Goal: Information Seeking & Learning: Learn about a topic

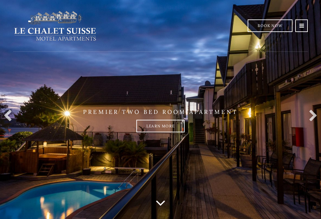
click at [303, 26] on icon at bounding box center [301, 25] width 5 height 5
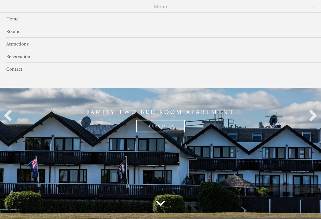
click at [14, 32] on link "Rooms" at bounding box center [160, 31] width 321 height 13
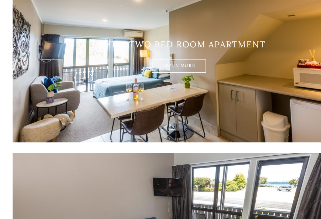
scroll to position [809, 0]
click at [165, 57] on link "Learn More" at bounding box center [160, 58] width 48 height 13
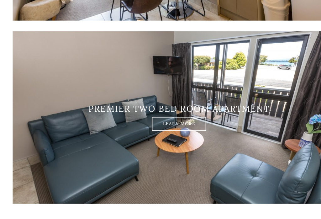
scroll to position [919, 0]
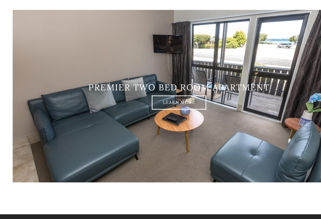
click at [162, 101] on link "Learn More" at bounding box center [160, 107] width 48 height 13
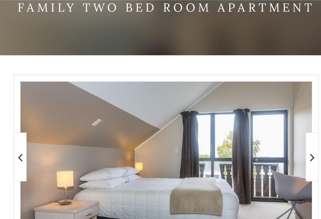
scroll to position [63, 0]
click at [301, 153] on icon at bounding box center [301, 151] width 4 height 13
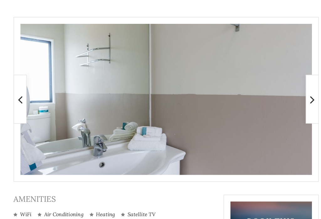
scroll to position [119, 0]
click at [299, 100] on icon at bounding box center [301, 96] width 4 height 13
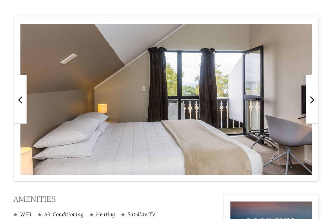
click at [298, 99] on span at bounding box center [301, 95] width 13 height 47
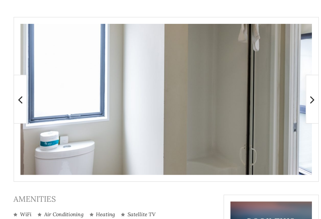
click at [300, 97] on icon at bounding box center [301, 96] width 4 height 13
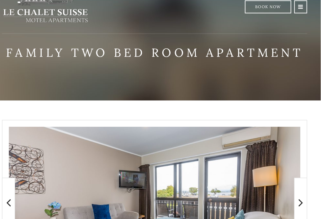
scroll to position [0, 0]
